Goal: Information Seeking & Learning: Find specific fact

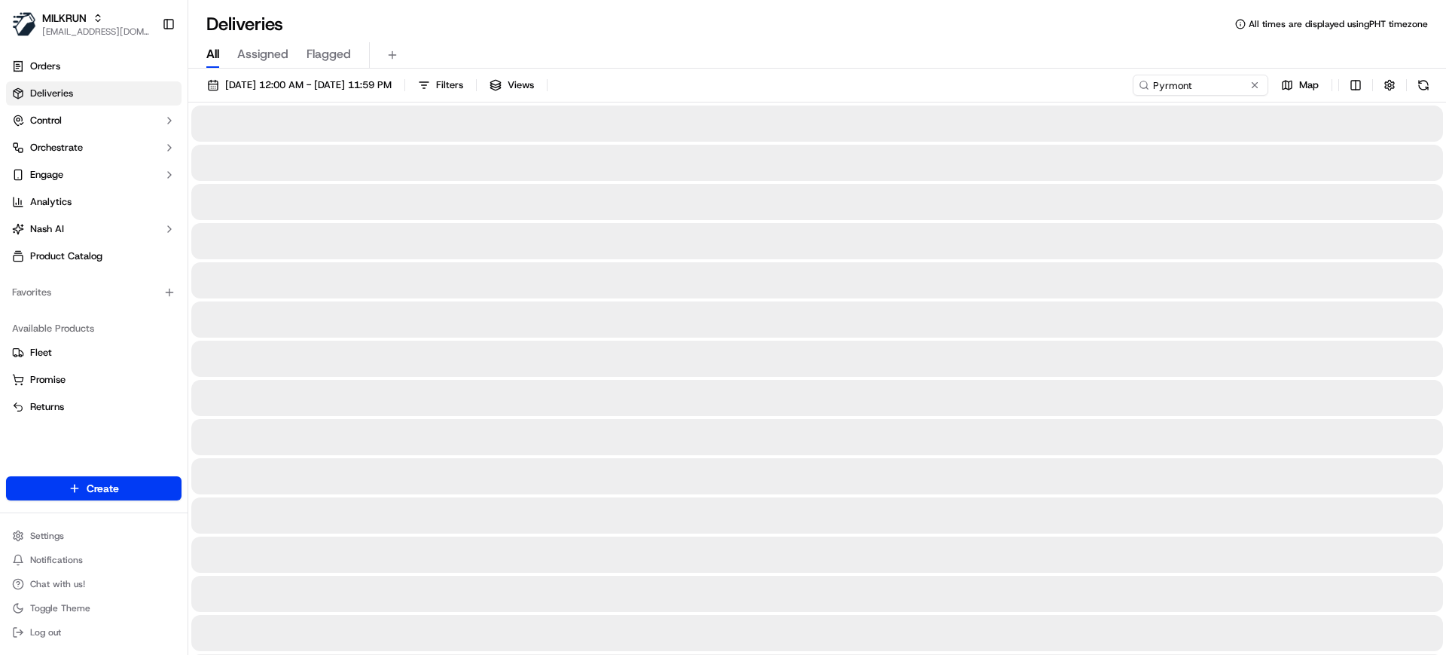
click at [219, 56] on span "All" at bounding box center [212, 54] width 13 height 18
click at [1214, 87] on input "Pyrmont" at bounding box center [1178, 85] width 181 height 21
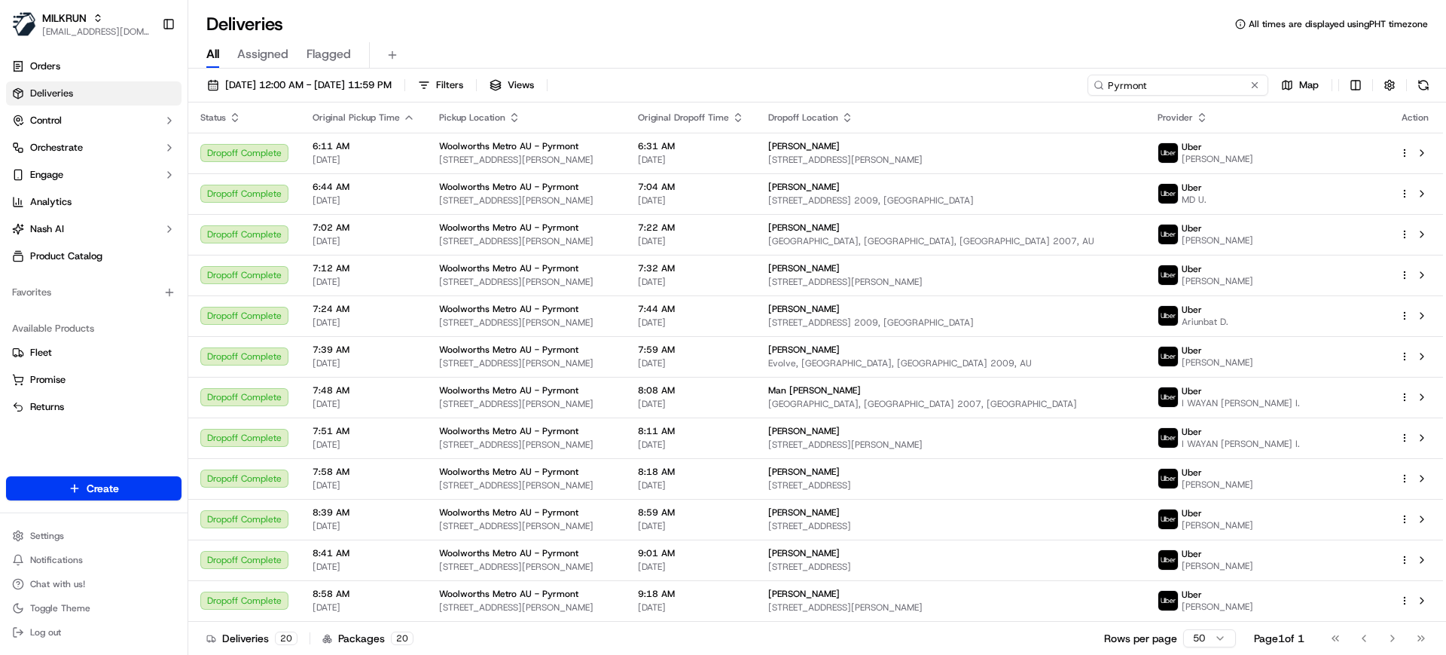
click at [1214, 87] on input "Pyrmont" at bounding box center [1178, 85] width 181 height 21
paste input "5a13478c-5e31-464e-9fb8-c6169eb8ac73"
type input "5a13478c-5e31-464e-9fb8-c6169eb8ac73"
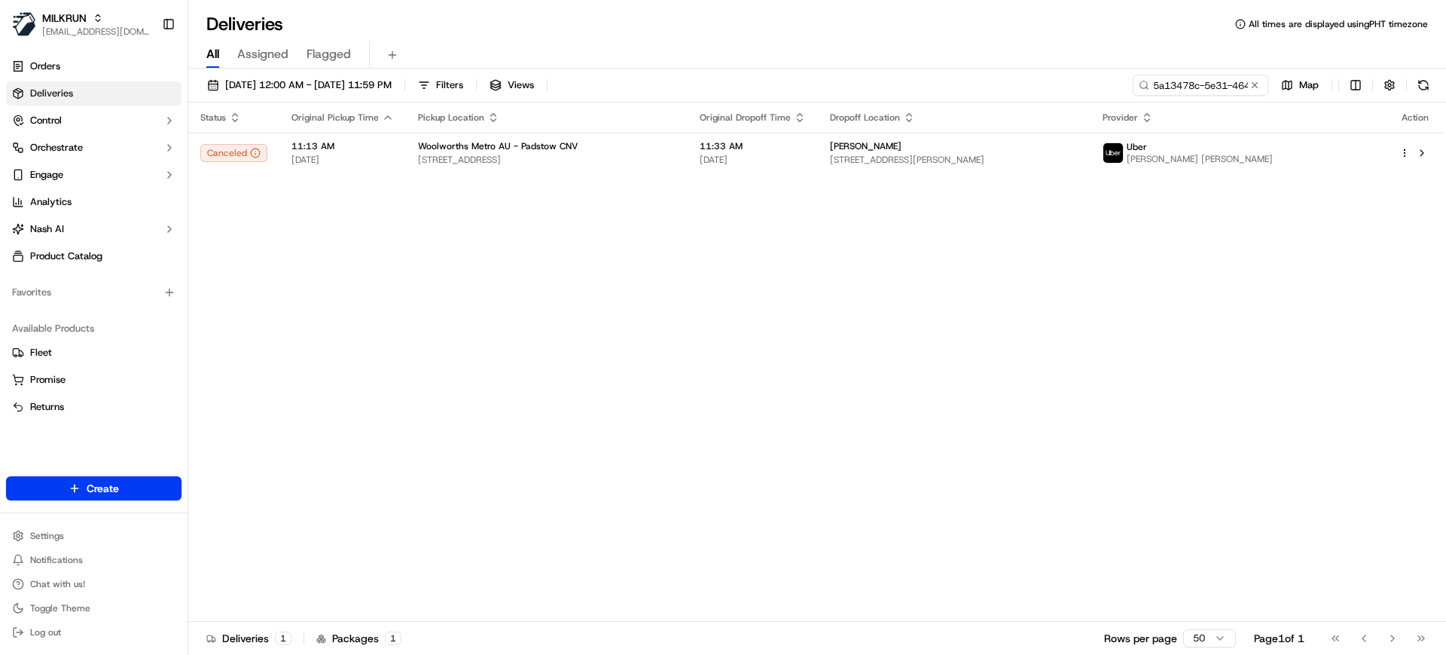
drag, startPoint x: 810, startPoint y: 345, endPoint x: 795, endPoint y: 361, distance: 22.4
click at [795, 360] on div "Status Original Pickup Time Pickup Location Original Dropoff Time Dropoff Locat…" at bounding box center [815, 361] width 1255 height 519
click at [722, 50] on div "All Assigned Flagged" at bounding box center [817, 55] width 1258 height 26
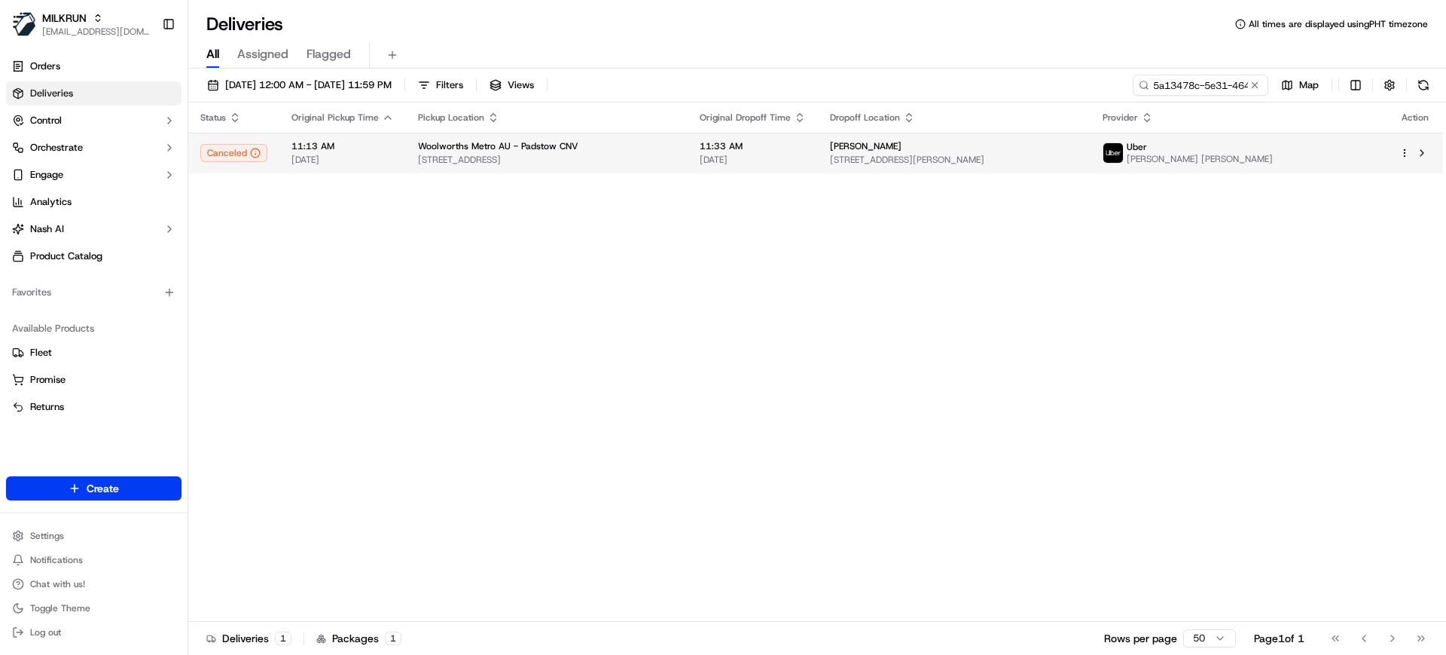
click at [735, 144] on td "11:33 AM 18/09/2025" at bounding box center [753, 153] width 130 height 41
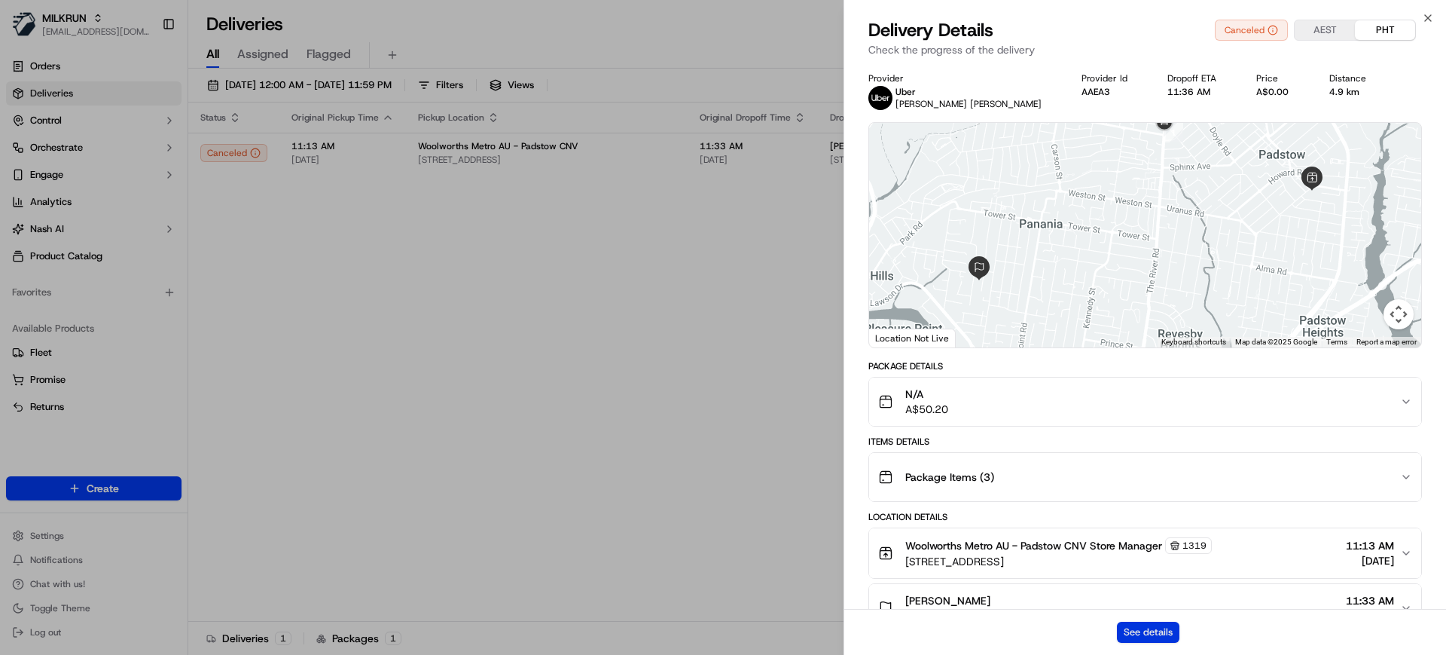
click at [1130, 623] on button "See details" at bounding box center [1148, 631] width 63 height 21
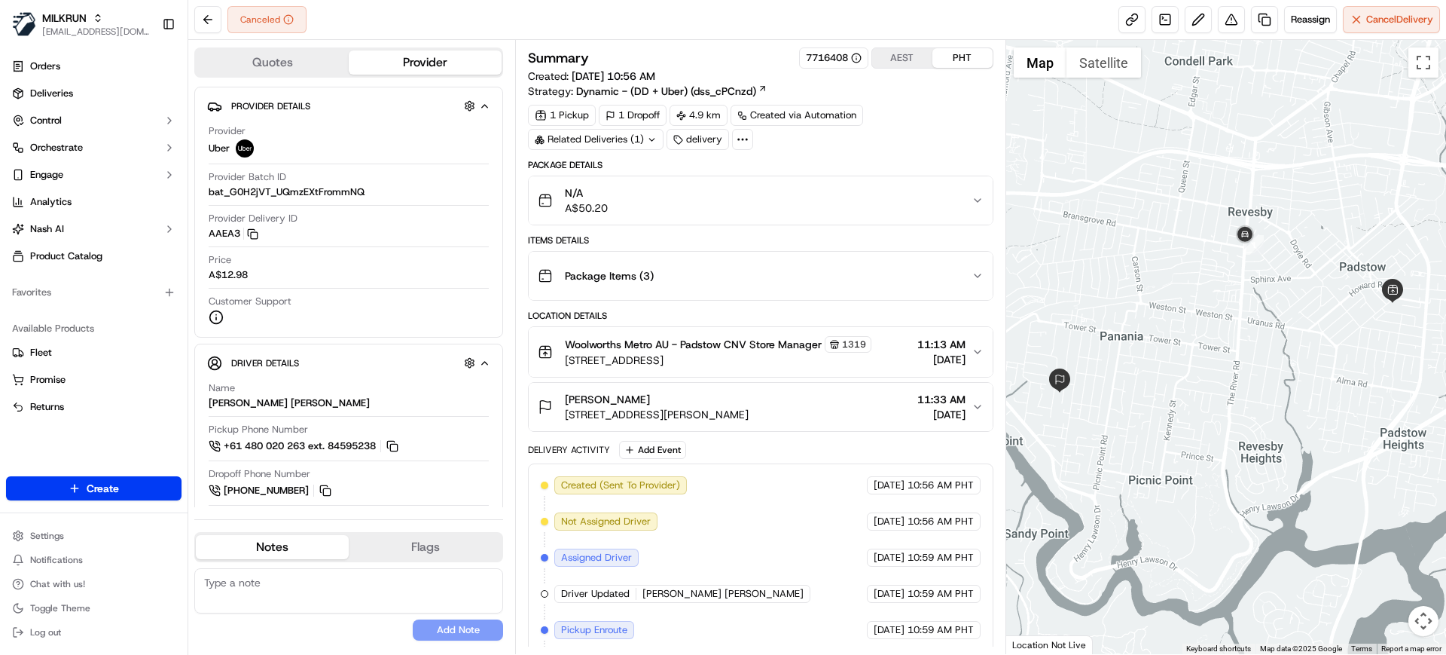
click at [943, 105] on div "1 Pickup 1 Dropoff 4.9 km Created via Automation Related Deliveries (1) delivery" at bounding box center [760, 127] width 465 height 45
click at [696, 344] on span "Woolworths Metro AU - Padstow CNV Store Manager" at bounding box center [693, 344] width 257 height 15
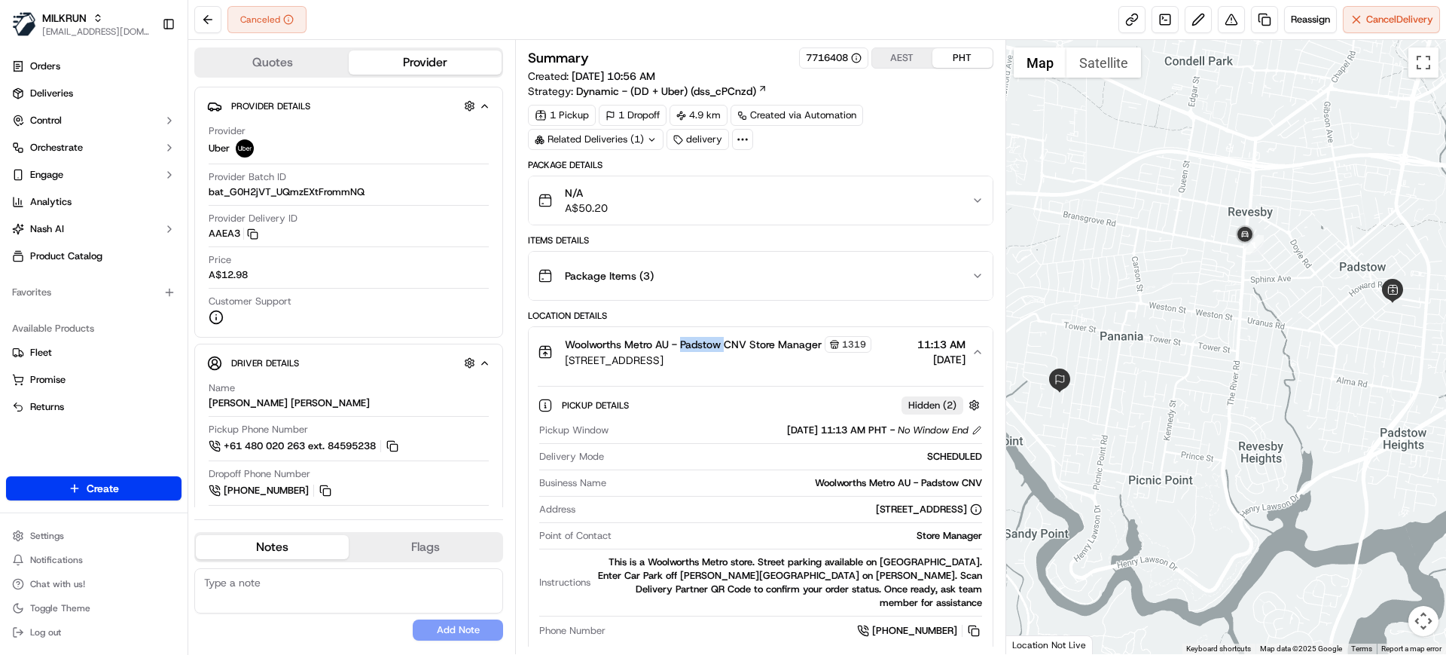
click at [696, 344] on span "Woolworths Metro AU - Padstow CNV Store Manager" at bounding box center [693, 344] width 257 height 15
copy span "Padstow"
